Goal: Task Accomplishment & Management: Complete application form

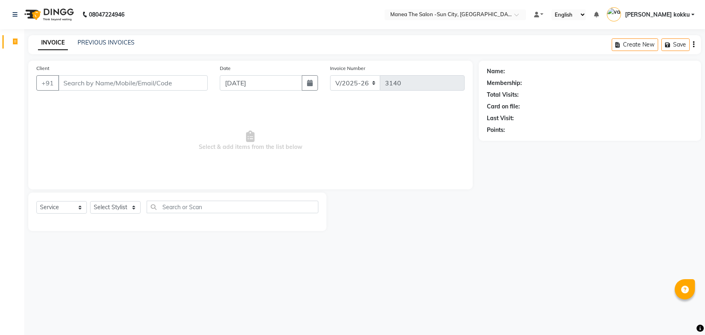
select select "5822"
select select "service"
click at [127, 208] on select "Select Stylist [PERSON_NAME] [PERSON_NAME] [PERSON_NAME] Ikrar [PERSON_NAME] K …" at bounding box center [115, 207] width 51 height 13
select select "40515"
click at [90, 201] on select "Select Stylist [PERSON_NAME] [PERSON_NAME] [PERSON_NAME] Ikrar [PERSON_NAME] K …" at bounding box center [115, 207] width 51 height 13
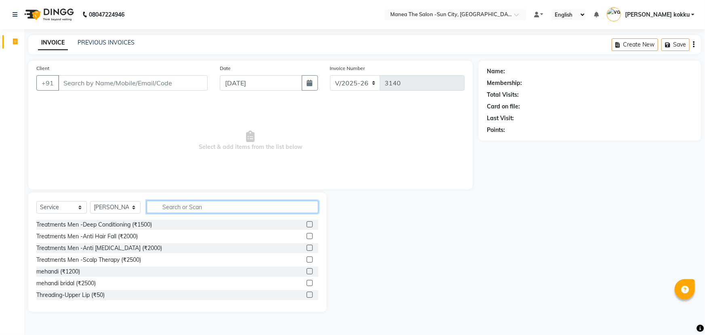
click at [168, 210] on input "text" at bounding box center [233, 206] width 172 height 13
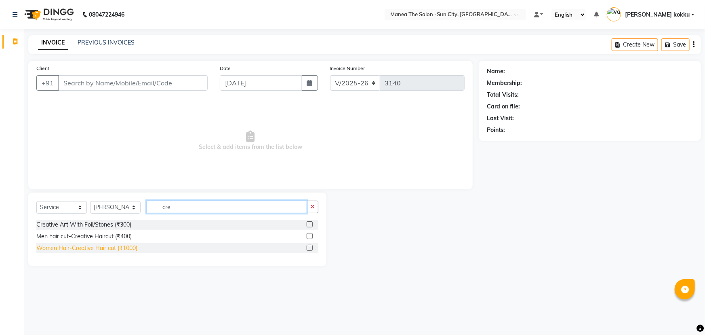
type input "cre"
click at [93, 247] on div "Women Hair-Creative Hair cut (₹1000)" at bounding box center [86, 248] width 101 height 8
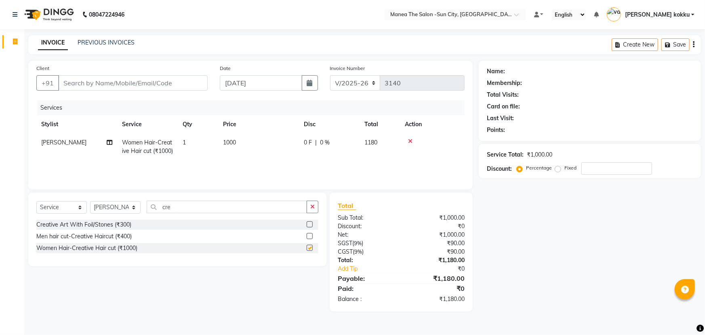
checkbox input "false"
click at [126, 79] on input "Client" at bounding box center [132, 82] width 149 height 15
click at [135, 82] on input "Client" at bounding box center [132, 82] width 149 height 15
click at [176, 21] on nav "08047224946 Select Location × Manea The Salon -Sun City, Bandlaguda Default Pan…" at bounding box center [352, 14] width 705 height 29
click at [182, 78] on input "Client" at bounding box center [132, 82] width 149 height 15
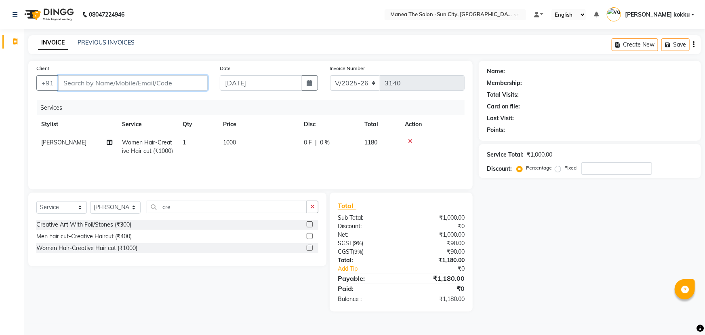
click at [75, 76] on input "Client" at bounding box center [132, 82] width 149 height 15
click at [73, 82] on input "Client" at bounding box center [132, 82] width 149 height 15
click at [372, 21] on nav "08047224946 Select Location × Manea The Salon -Sun City, Bandlaguda Default Pan…" at bounding box center [352, 14] width 705 height 29
drag, startPoint x: 210, startPoint y: 12, endPoint x: 298, endPoint y: 4, distance: 88.4
click at [298, 4] on nav "08047224946 Select Location × Manea The Salon -Sun City, Bandlaguda Default Pan…" at bounding box center [352, 14] width 705 height 29
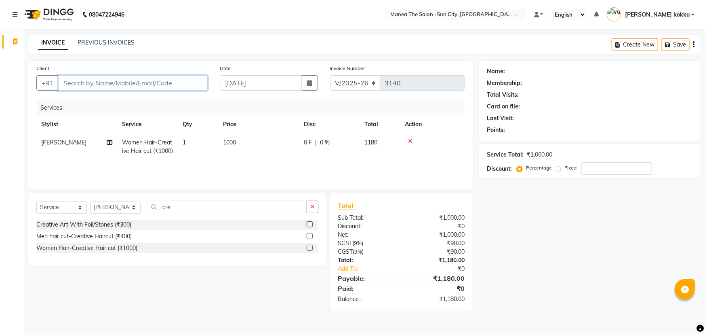
click at [168, 81] on input "Client" at bounding box center [132, 82] width 149 height 15
type input "7"
type input "0"
type input "8179956323"
click at [187, 82] on span "Add Client" at bounding box center [187, 83] width 32 height 8
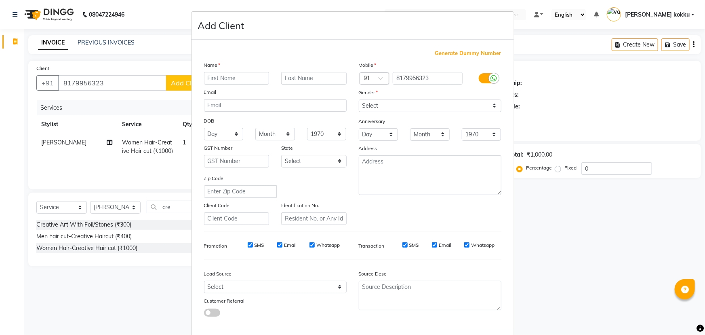
click at [230, 80] on input "text" at bounding box center [236, 78] width 65 height 13
type input "crystal"
click at [391, 105] on select "Select [DEMOGRAPHIC_DATA] [DEMOGRAPHIC_DATA] Other Prefer Not To Say" at bounding box center [430, 105] width 143 height 13
select select "[DEMOGRAPHIC_DATA]"
click at [359, 99] on select "Select [DEMOGRAPHIC_DATA] [DEMOGRAPHIC_DATA] Other Prefer Not To Say" at bounding box center [430, 105] width 143 height 13
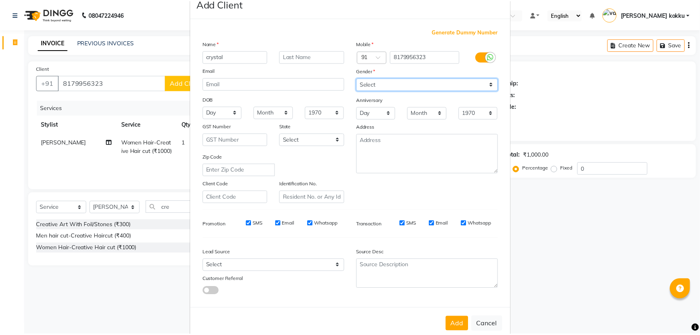
scroll to position [40, 0]
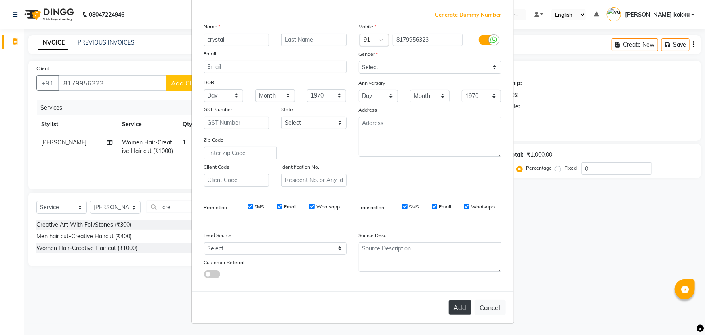
click at [458, 305] on button "Add" at bounding box center [460, 307] width 23 height 15
type input "81******23"
select select
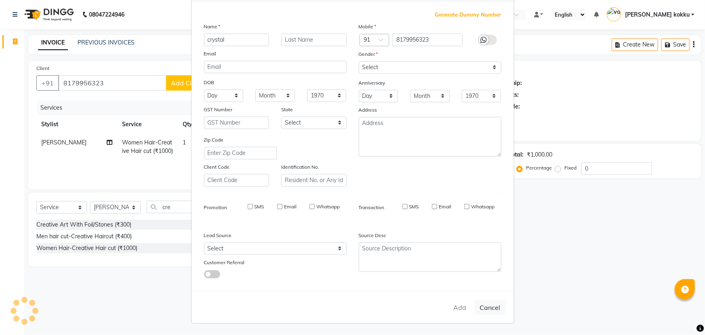
select select
checkbox input "false"
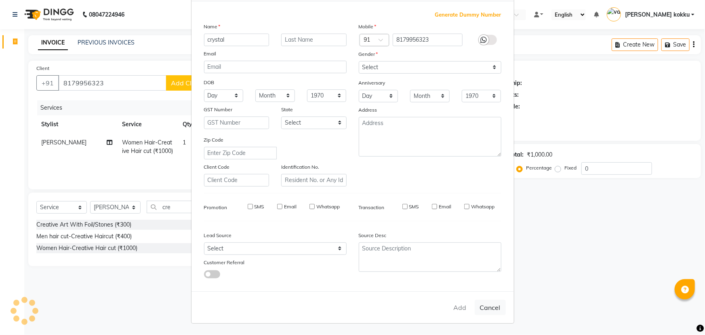
checkbox input "false"
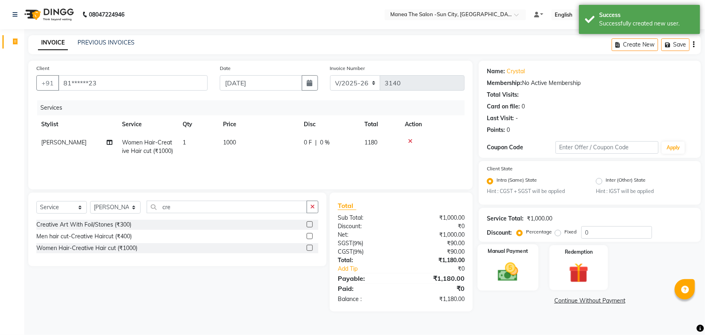
click at [516, 262] on img at bounding box center [508, 271] width 33 height 23
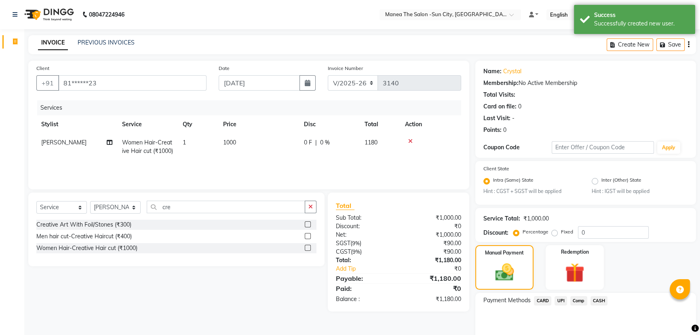
click at [562, 301] on span "UPI" at bounding box center [560, 300] width 13 height 9
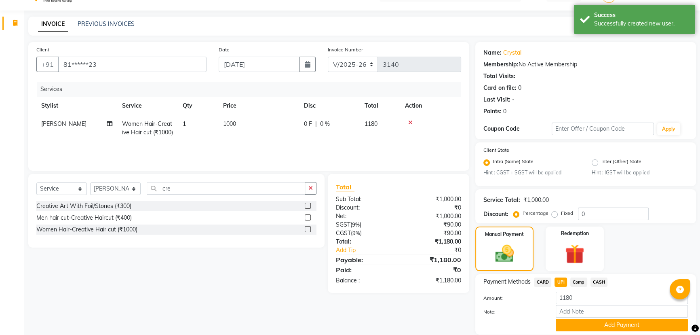
scroll to position [47, 0]
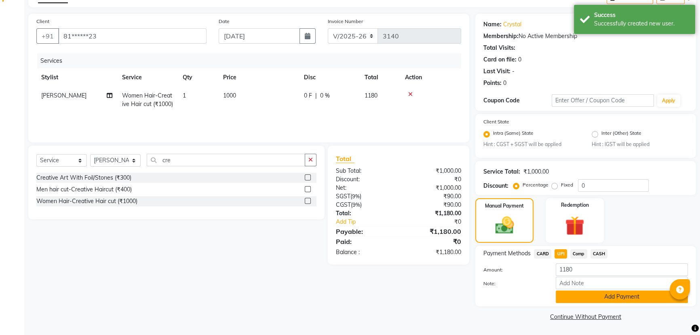
click at [590, 299] on button "Add Payment" at bounding box center [622, 296] width 132 height 13
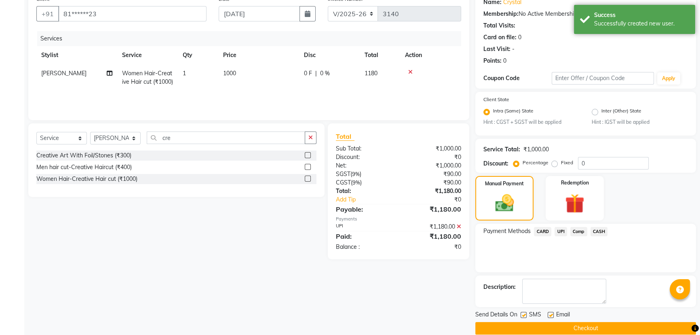
scroll to position [81, 0]
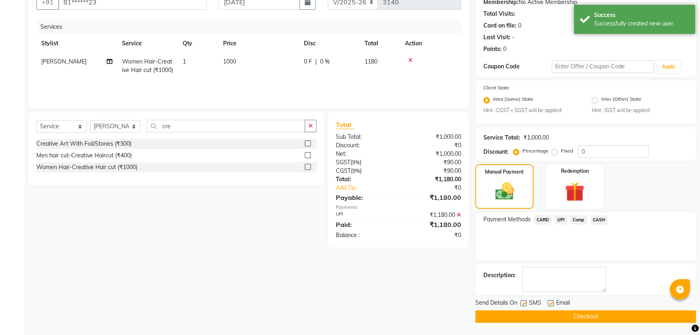
click at [523, 303] on label at bounding box center [523, 303] width 6 height 6
click at [523, 303] on input "checkbox" at bounding box center [522, 303] width 5 height 5
checkbox input "false"
click at [531, 316] on button "Checkout" at bounding box center [585, 316] width 221 height 13
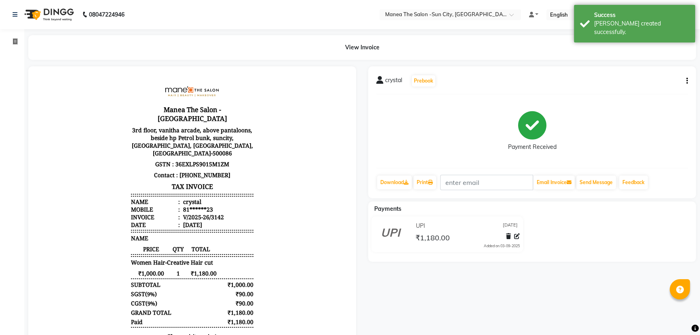
scroll to position [29, 0]
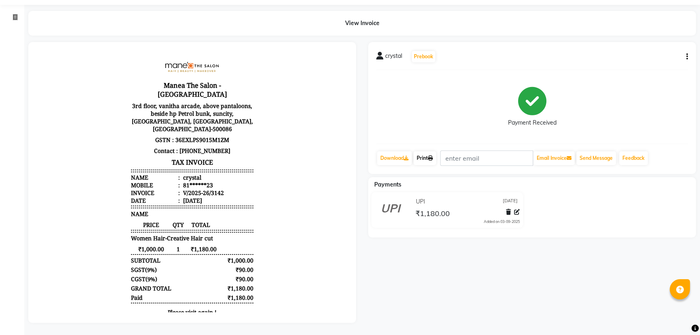
click at [428, 151] on link "Print" at bounding box center [424, 158] width 23 height 14
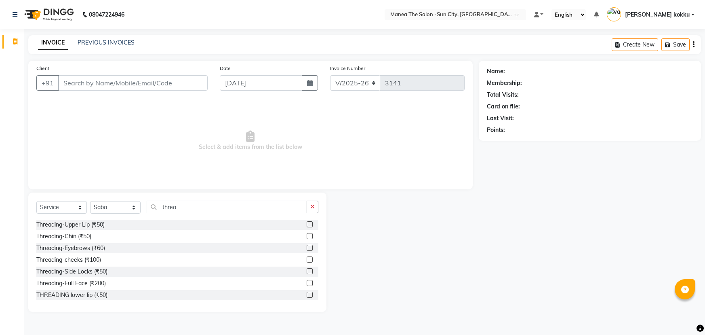
select select "5822"
select select "service"
select select "60378"
click at [97, 243] on div "Threading-Eyebrows (₹60)" at bounding box center [177, 248] width 282 height 10
click at [97, 246] on div "Threading-Eyebrows (₹60)" at bounding box center [70, 248] width 69 height 8
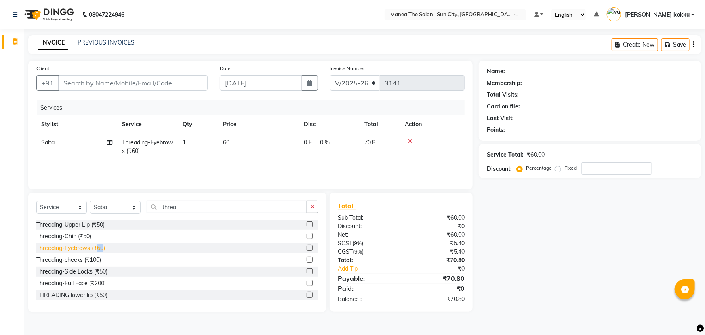
click at [97, 246] on div "Threading-Eyebrows (₹60)" at bounding box center [70, 248] width 69 height 8
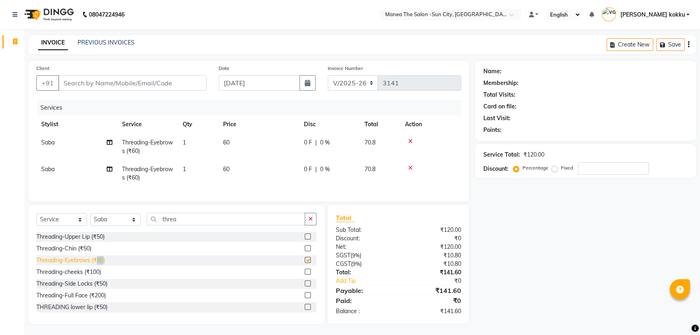
checkbox input "false"
click at [131, 81] on input "Client" at bounding box center [132, 82] width 148 height 15
type input "9"
type input "0"
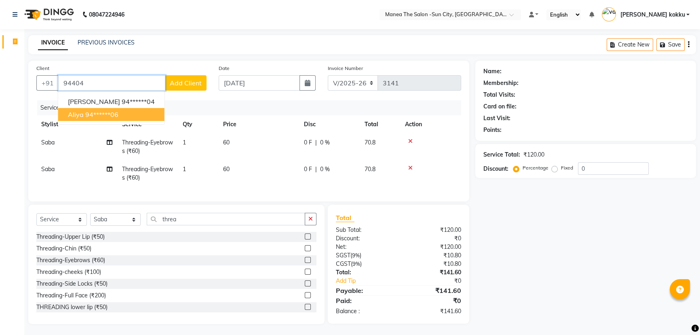
click at [101, 117] on ngb-highlight "94******06" at bounding box center [101, 114] width 33 height 8
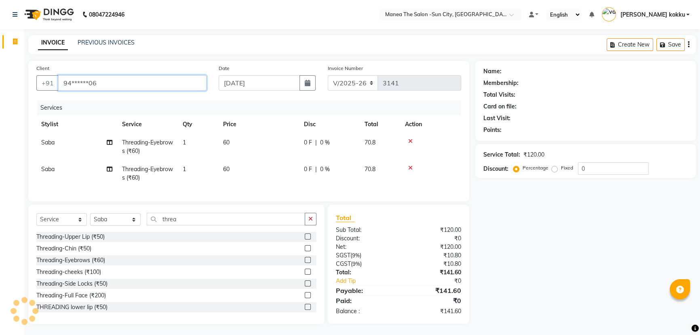
type input "94******06"
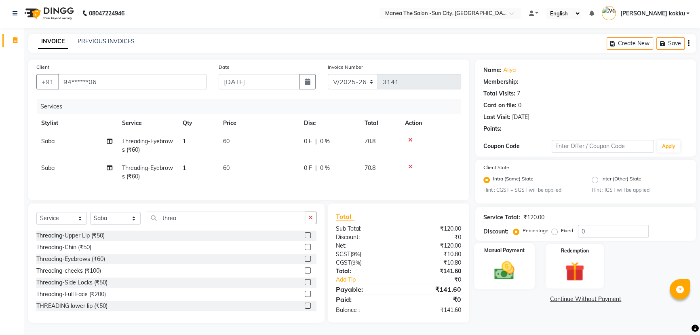
scroll to position [7, 0]
select select "1: Object"
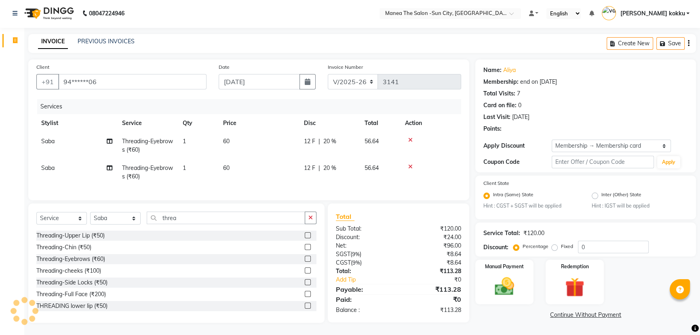
type input "20"
click at [501, 283] on img at bounding box center [504, 286] width 33 height 23
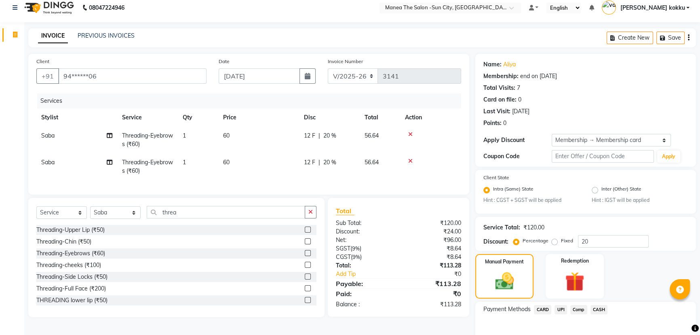
click at [558, 307] on span "UPI" at bounding box center [560, 309] width 13 height 9
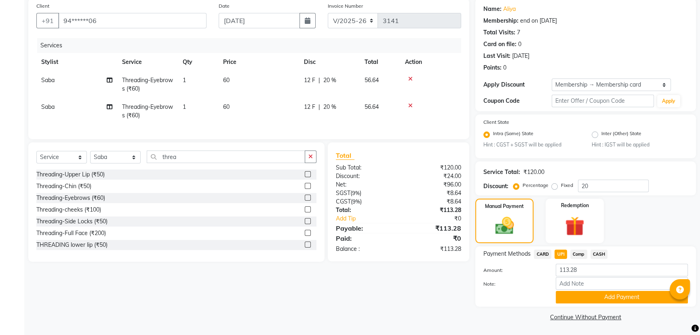
scroll to position [63, 0]
click at [574, 293] on button "Add Payment" at bounding box center [622, 296] width 132 height 13
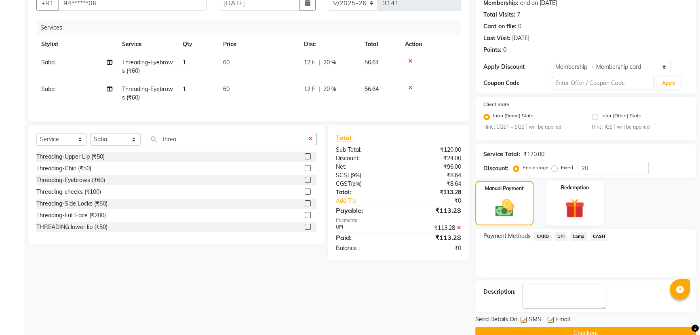
scroll to position [97, 0]
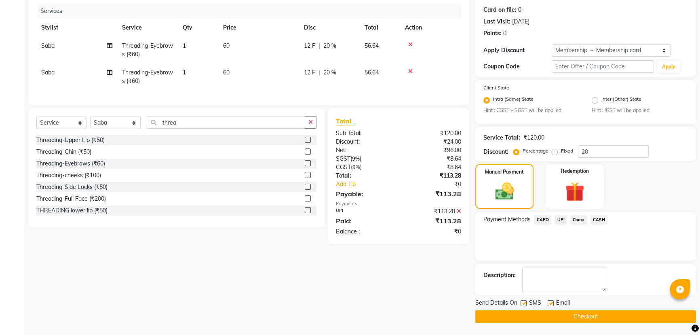
click at [524, 304] on label at bounding box center [523, 303] width 6 height 6
click at [524, 304] on input "checkbox" at bounding box center [522, 303] width 5 height 5
checkbox input "false"
click at [527, 312] on button "Checkout" at bounding box center [585, 316] width 221 height 13
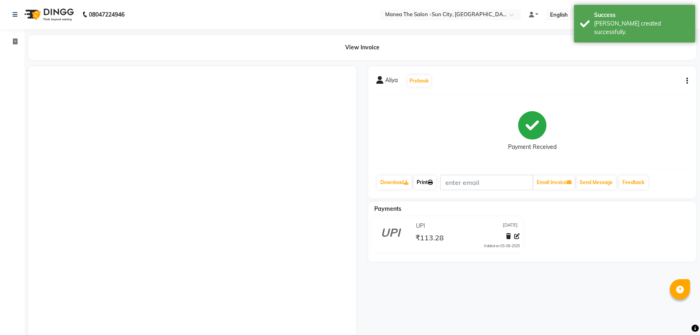
click at [427, 183] on link "Print" at bounding box center [424, 182] width 23 height 14
